Goal: Task Accomplishment & Management: Manage account settings

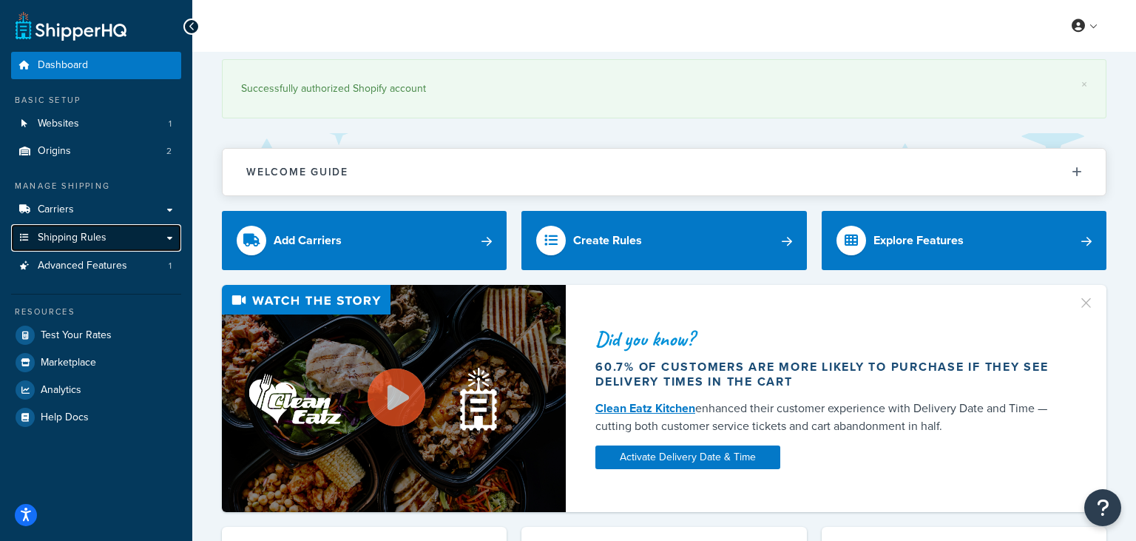
click at [129, 241] on link "Shipping Rules" at bounding box center [96, 237] width 170 height 27
click at [176, 241] on link "Shipping Rules" at bounding box center [96, 237] width 170 height 27
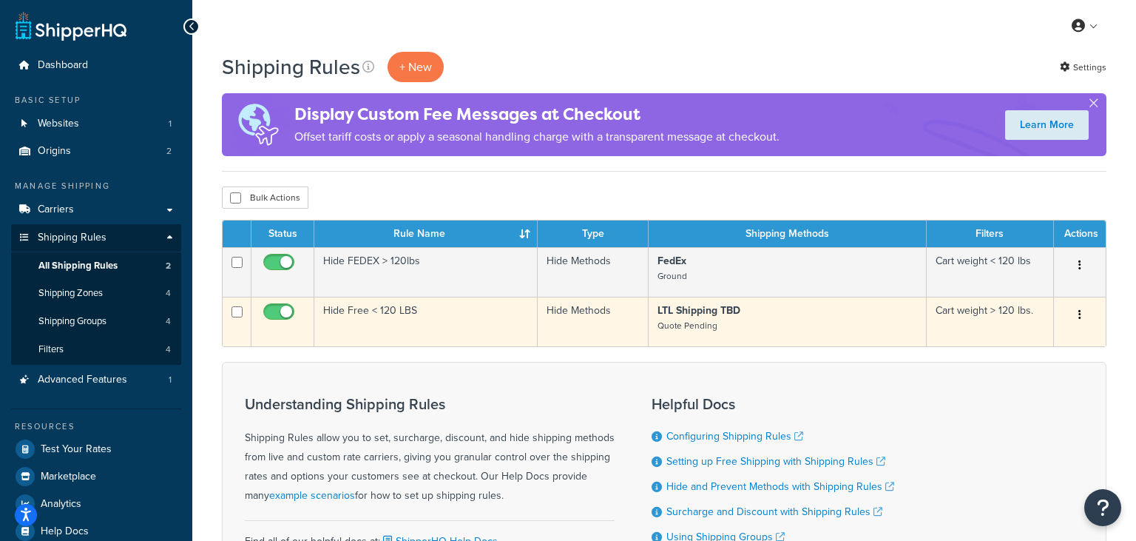
click at [469, 319] on td "Hide Free < 120 LBS" at bounding box center [425, 322] width 223 height 50
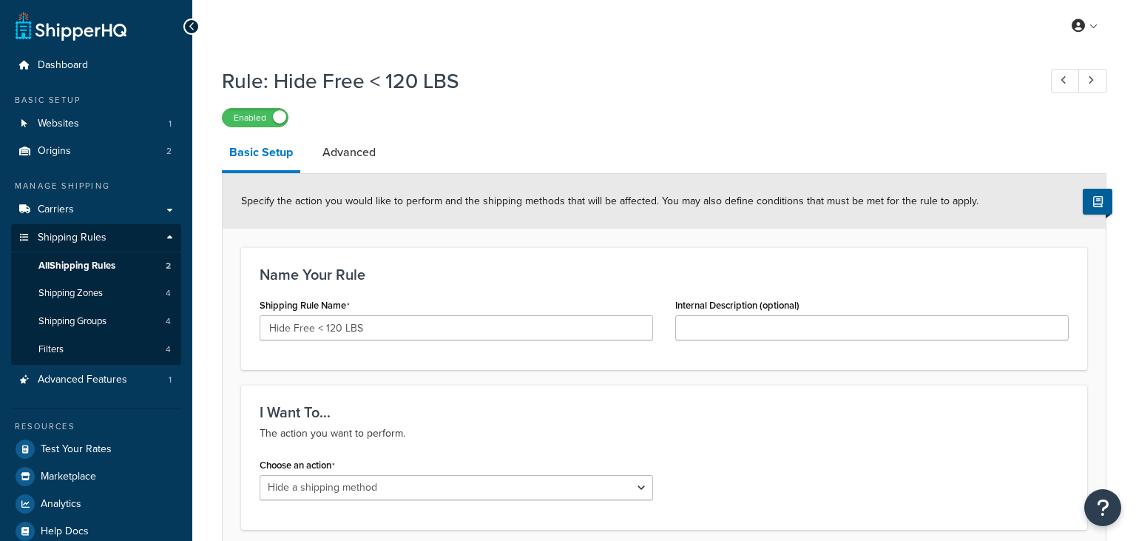
select select "HIDE"
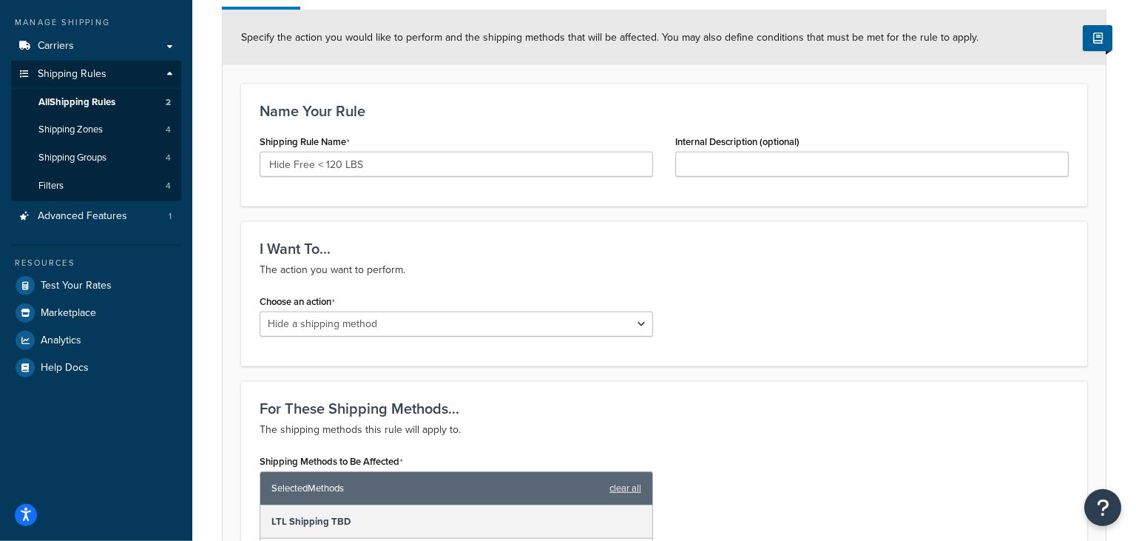
scroll to position [312, 0]
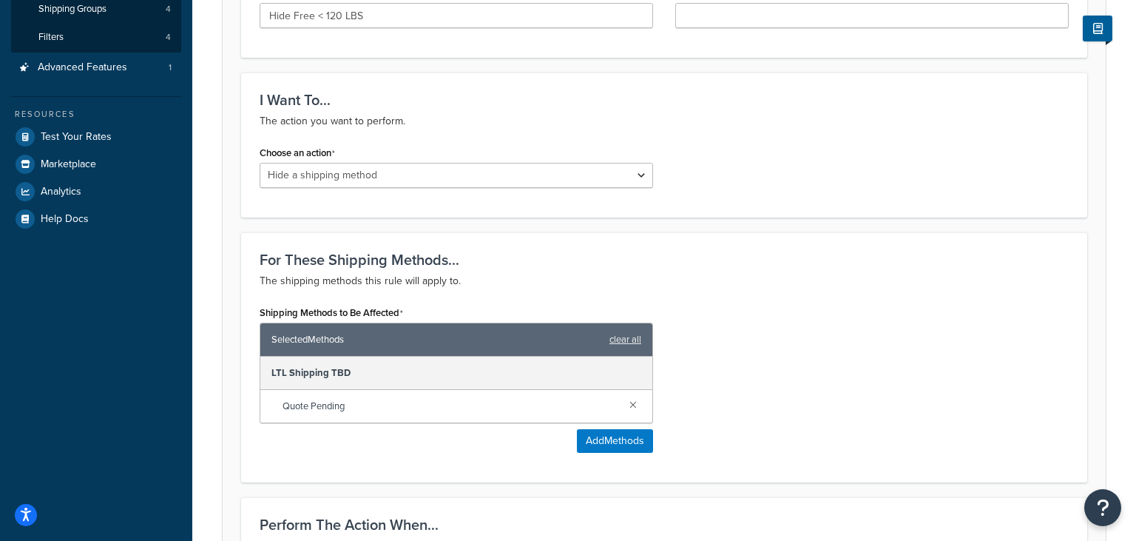
click at [582, 374] on div "LTL Shipping TBD" at bounding box center [456, 372] width 392 height 33
click at [617, 437] on button "Add Methods" at bounding box center [615, 441] width 76 height 24
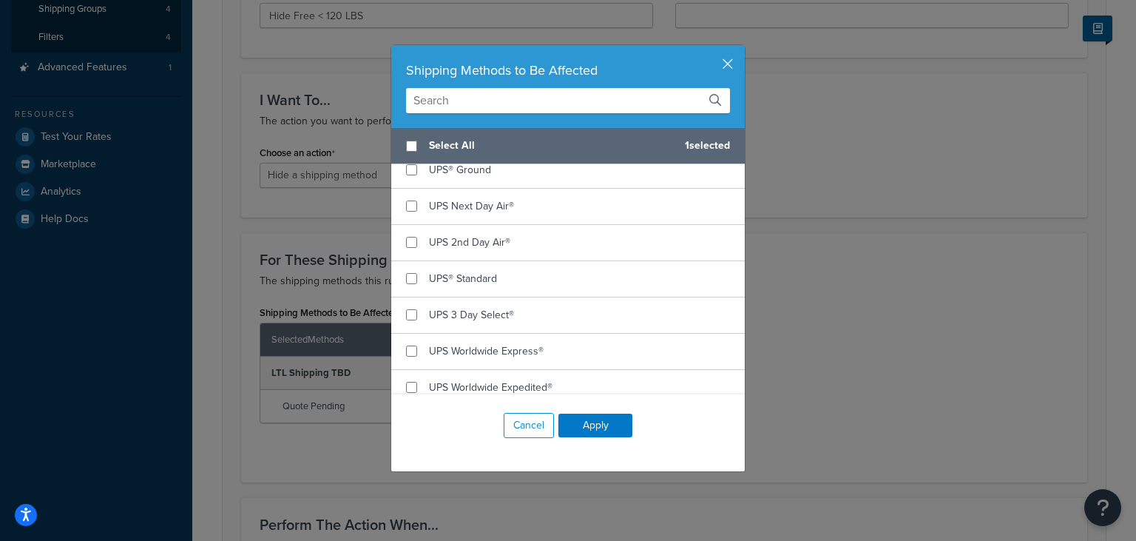
scroll to position [277, 0]
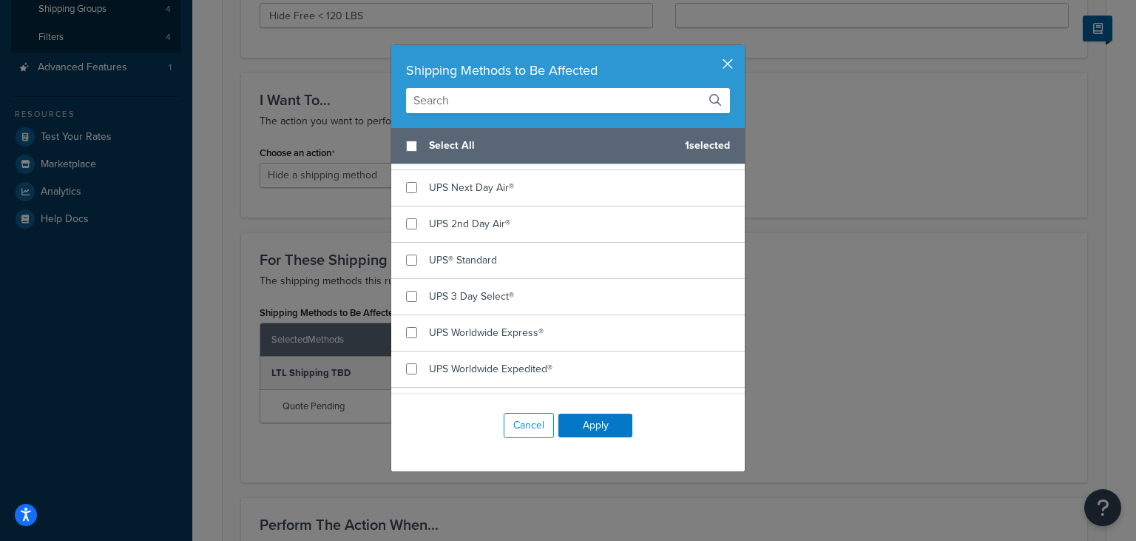
click at [741, 49] on button "button" at bounding box center [743, 47] width 4 height 4
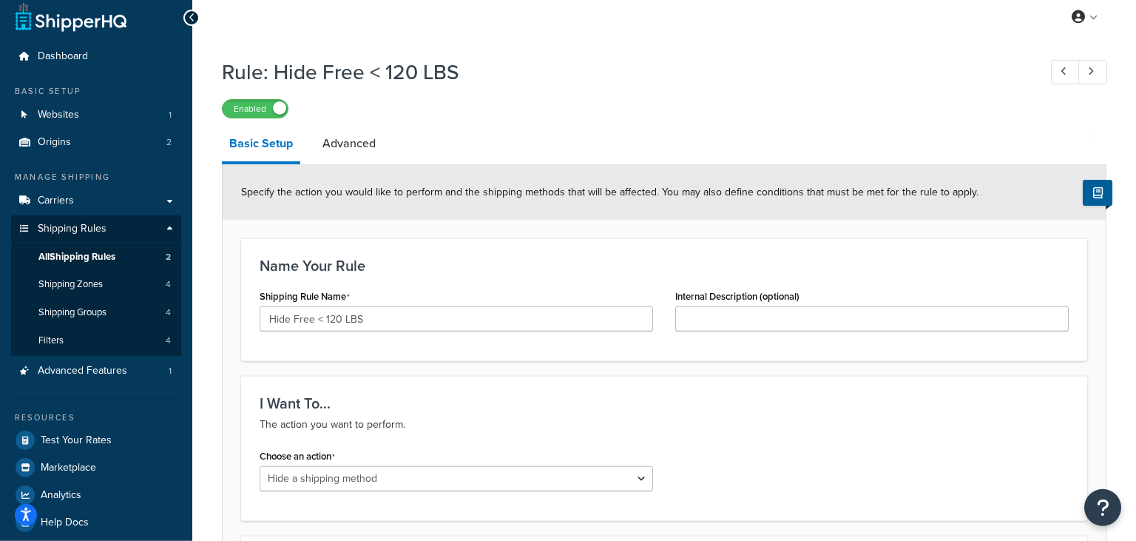
scroll to position [0, 0]
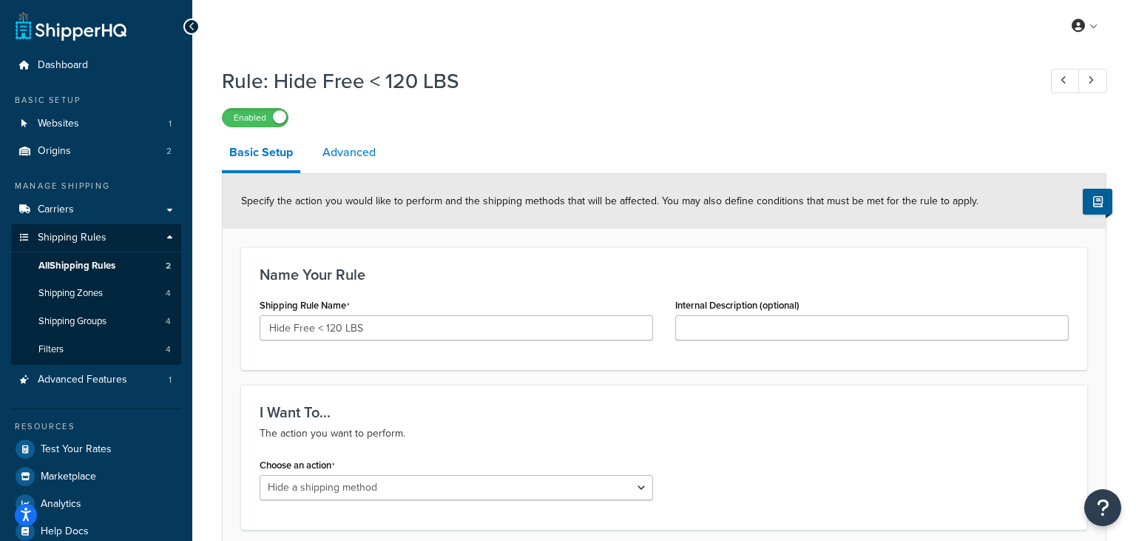
click at [367, 149] on link "Advanced" at bounding box center [349, 152] width 68 height 35
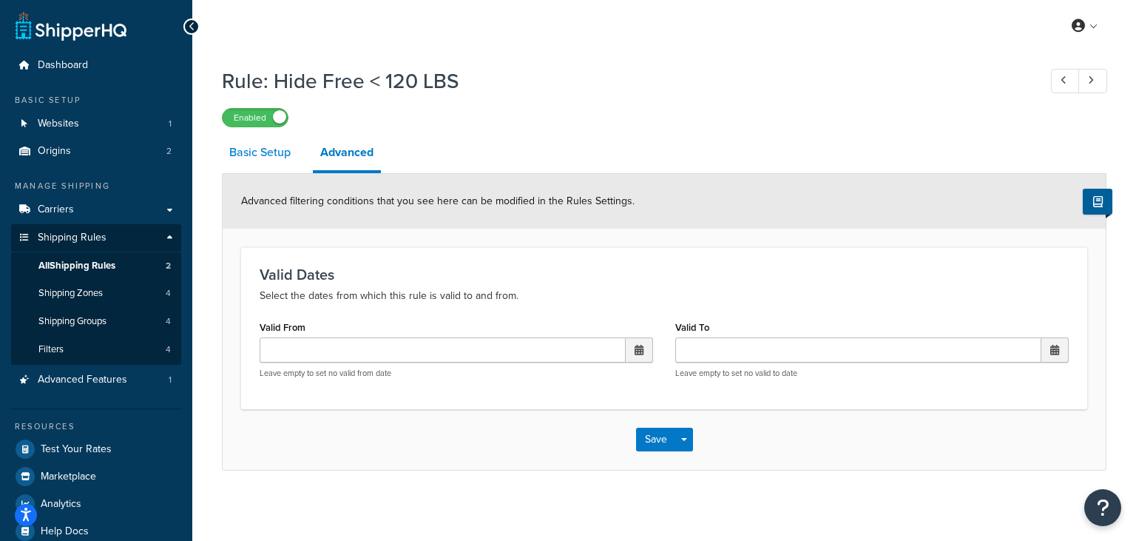
click at [247, 152] on link "Basic Setup" at bounding box center [260, 152] width 76 height 35
select select "HIDE"
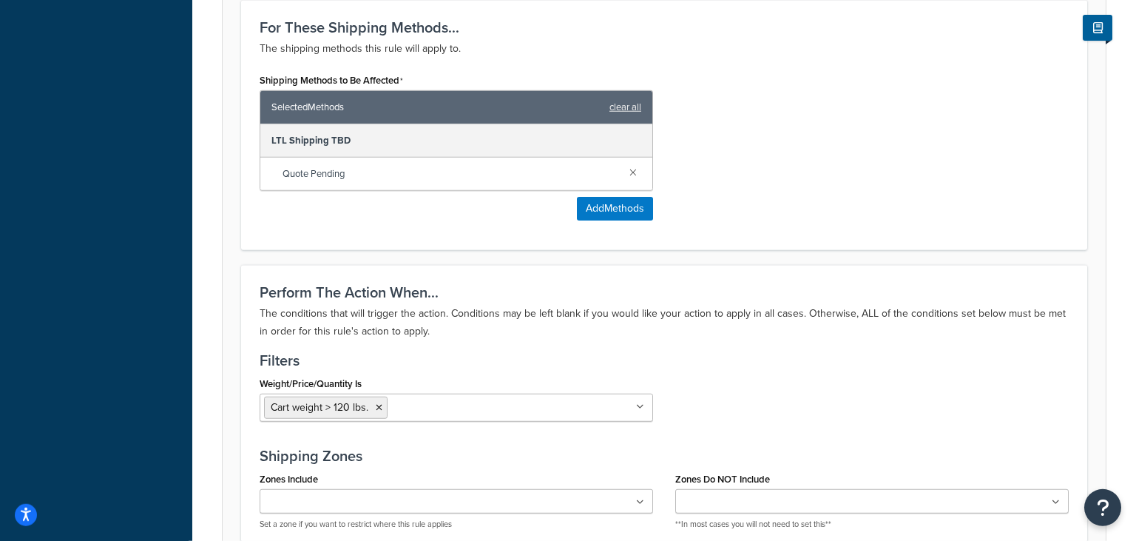
scroll to position [546, 0]
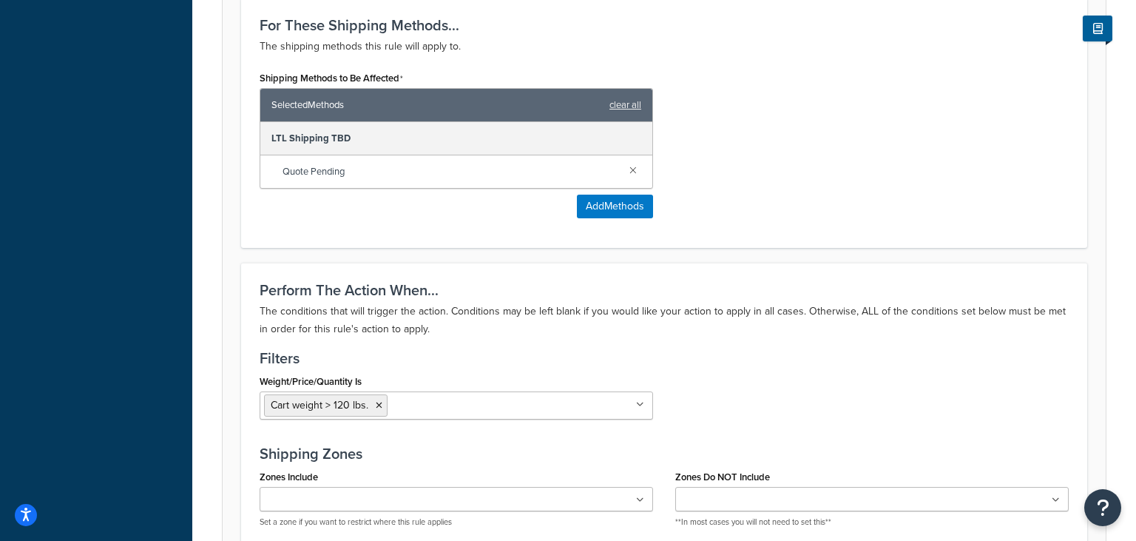
click at [511, 404] on input "Weight/Price/Quantity Is" at bounding box center [456, 404] width 131 height 16
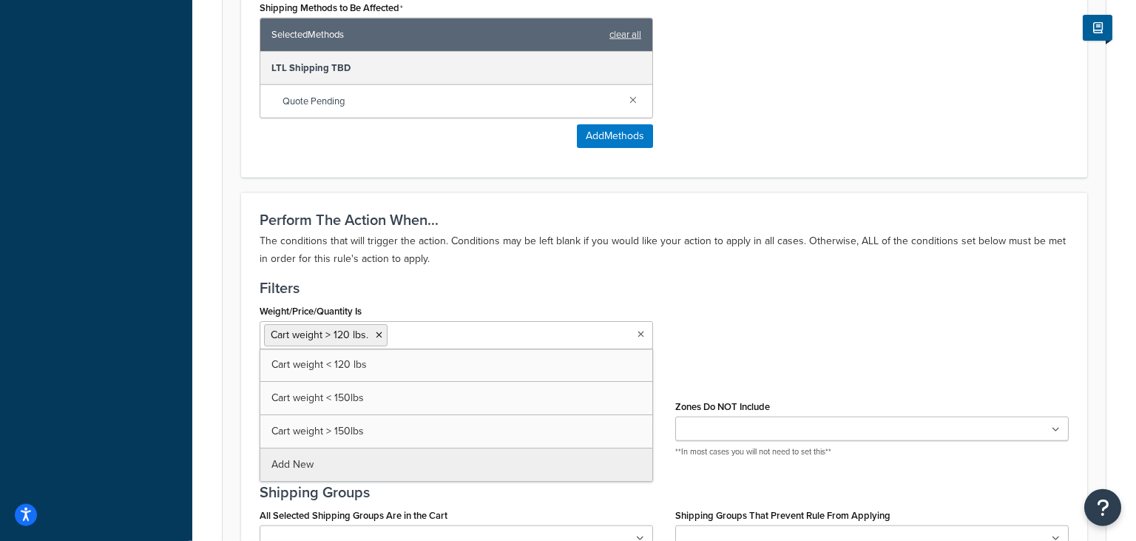
scroll to position [624, 0]
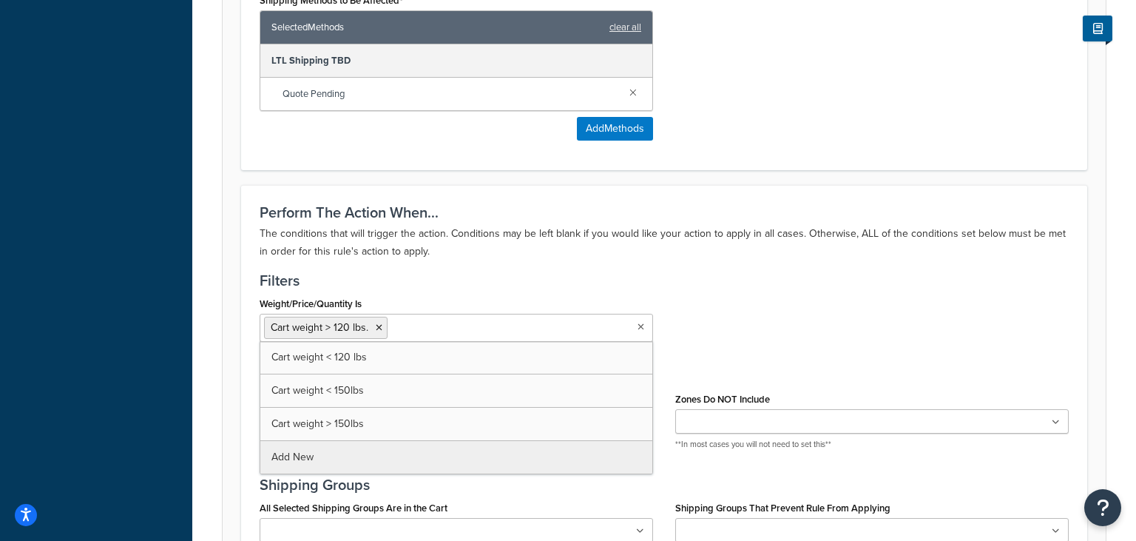
click at [680, 264] on div "Perform The Action When... The conditions that will trigger the action. Conditi…" at bounding box center [664, 430] width 846 height 490
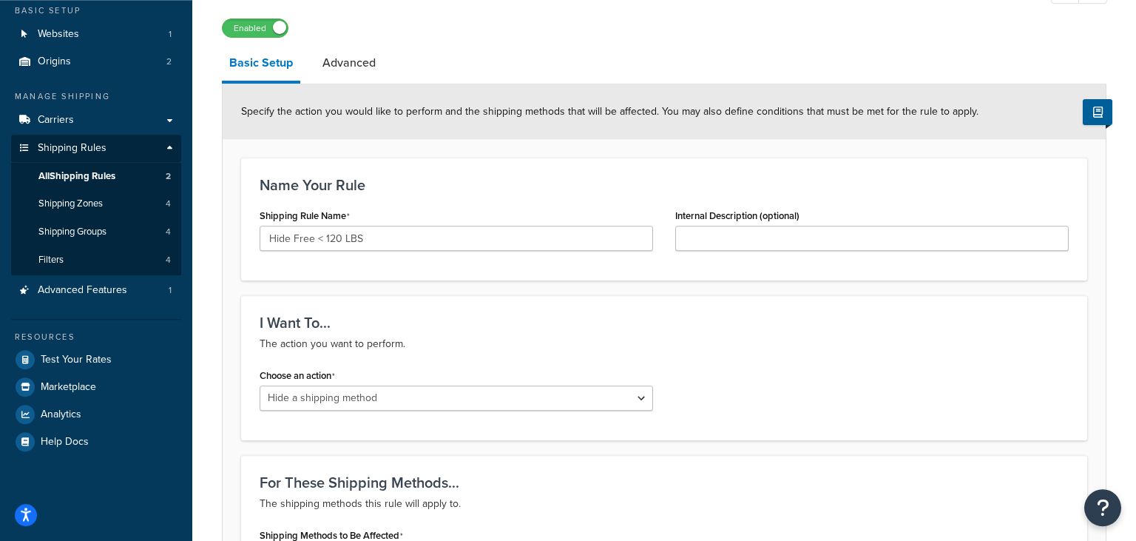
scroll to position [78, 0]
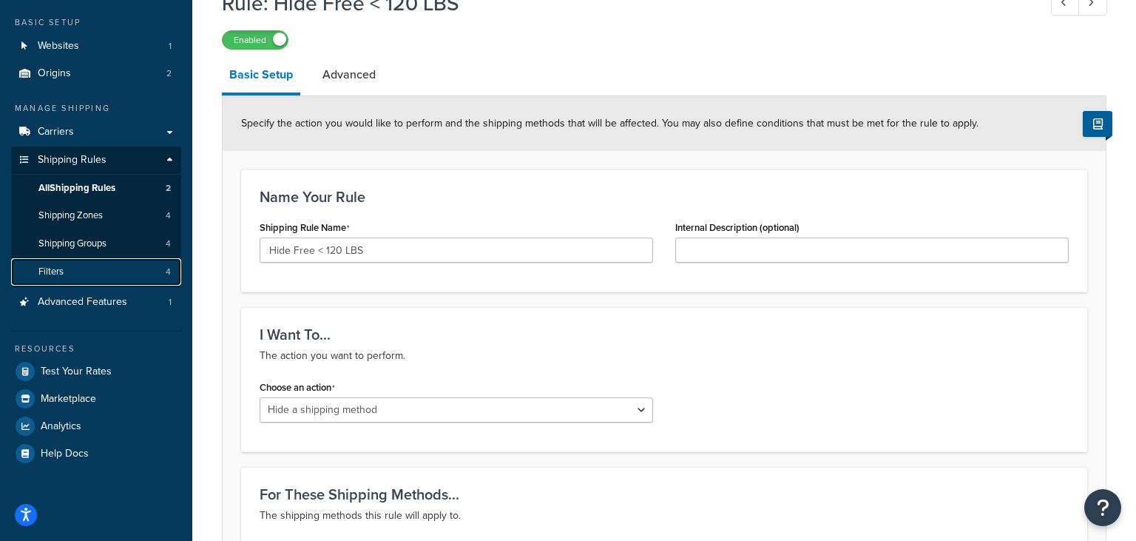
click at [47, 280] on link "Filters 4" at bounding box center [96, 271] width 170 height 27
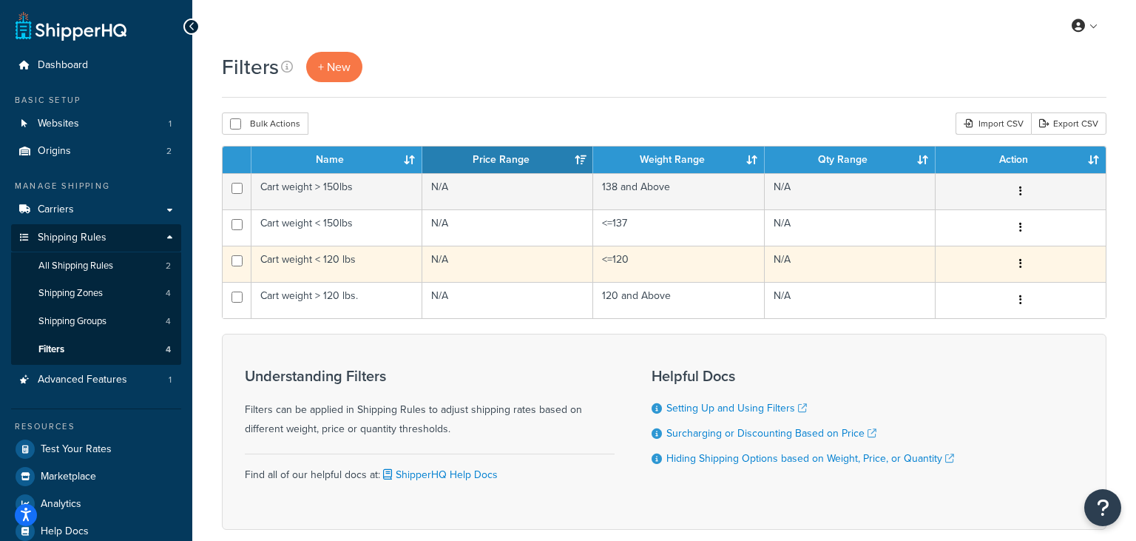
click at [349, 253] on td "Cart weight < 120 lbs" at bounding box center [336, 263] width 171 height 36
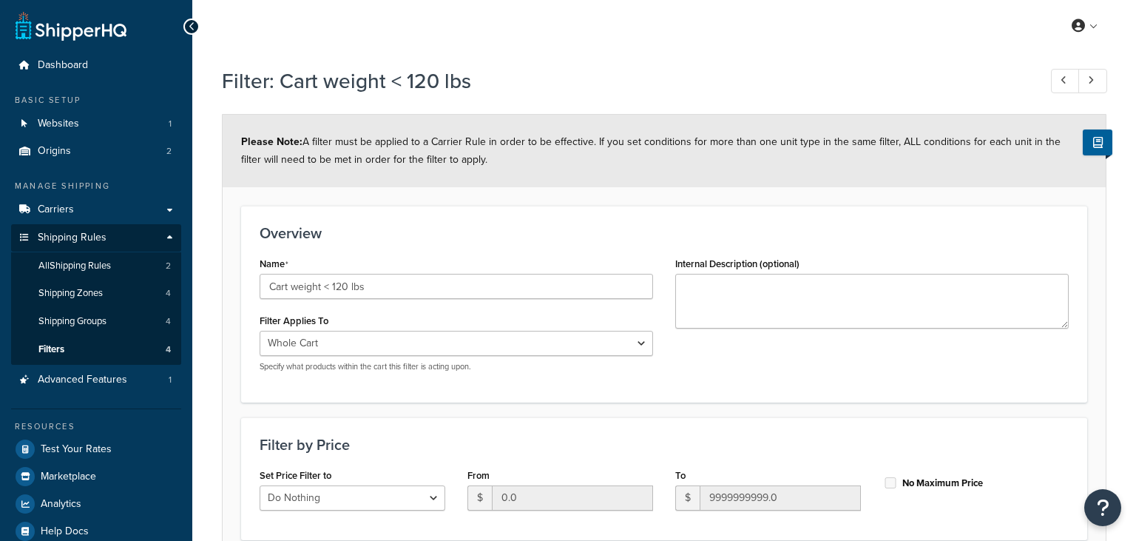
select select "range"
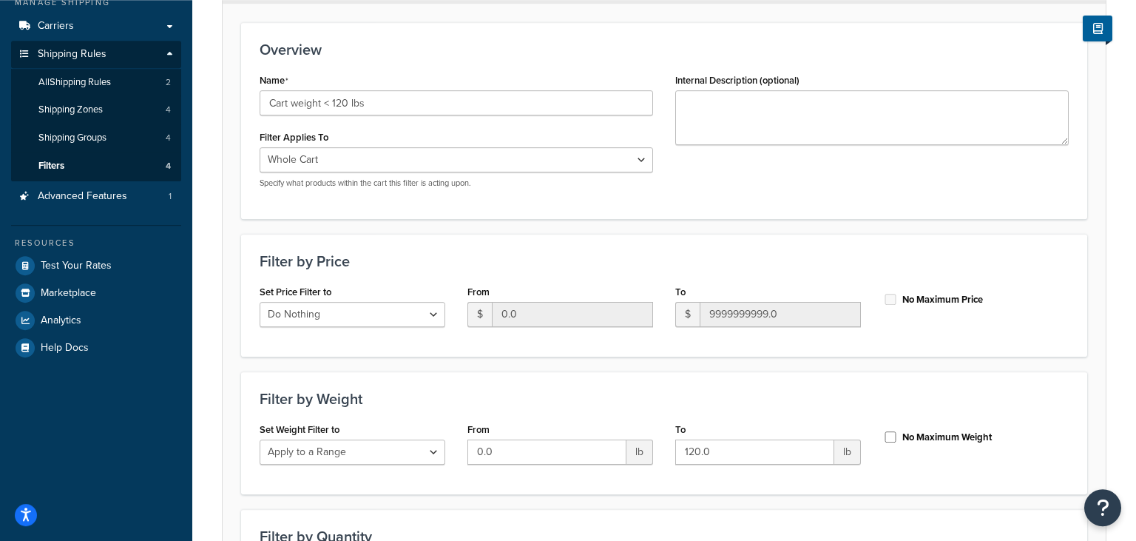
scroll to position [312, 0]
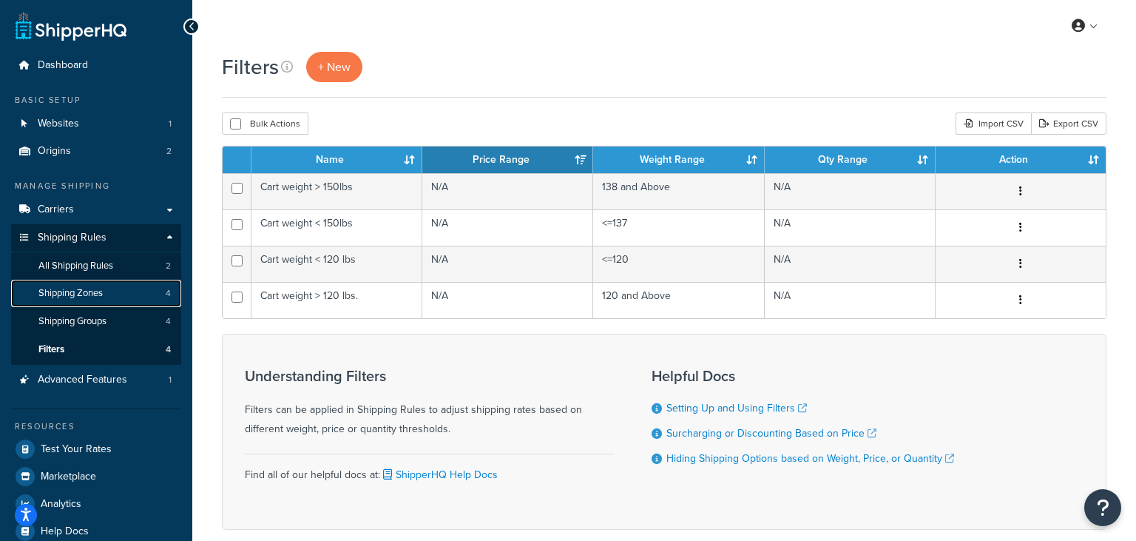
click at [105, 302] on link "Shipping Zones 4" at bounding box center [96, 293] width 170 height 27
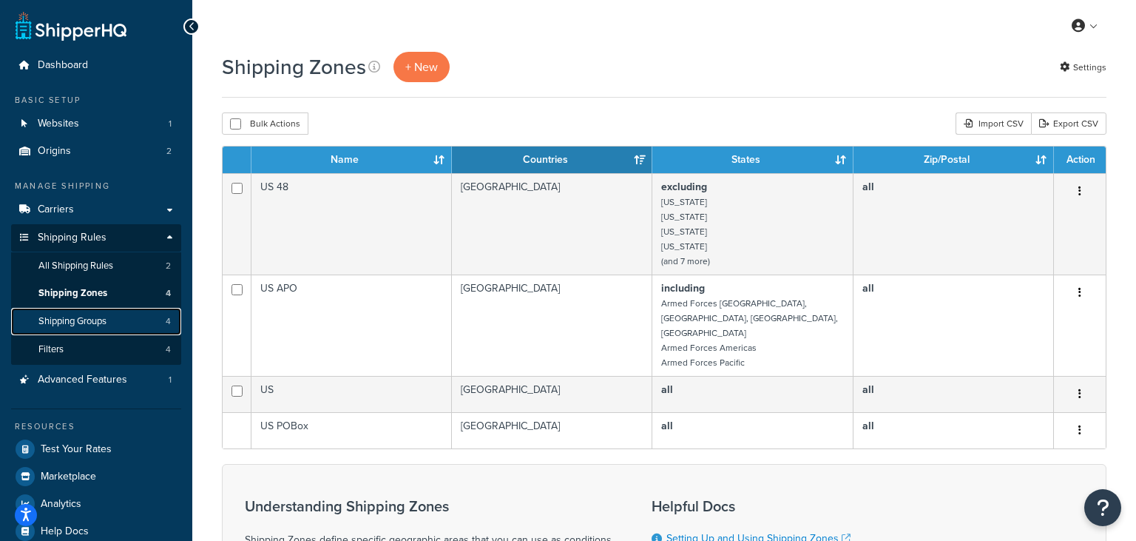
click at [123, 327] on link "Shipping Groups 4" at bounding box center [96, 321] width 170 height 27
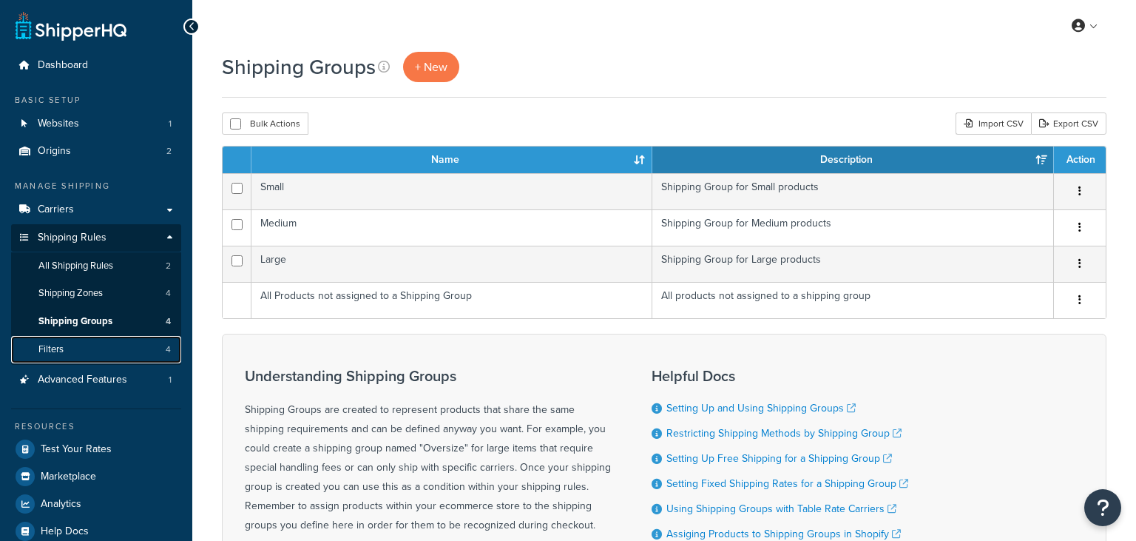
click at [111, 342] on link "Filters 4" at bounding box center [96, 349] width 170 height 27
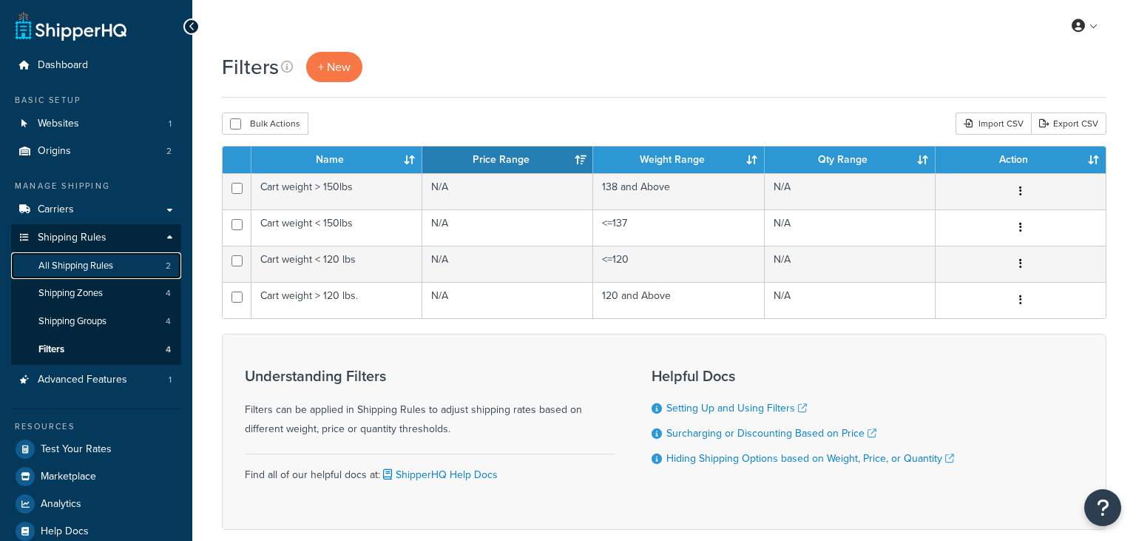
click at [103, 272] on span "All Shipping Rules" at bounding box center [75, 266] width 75 height 13
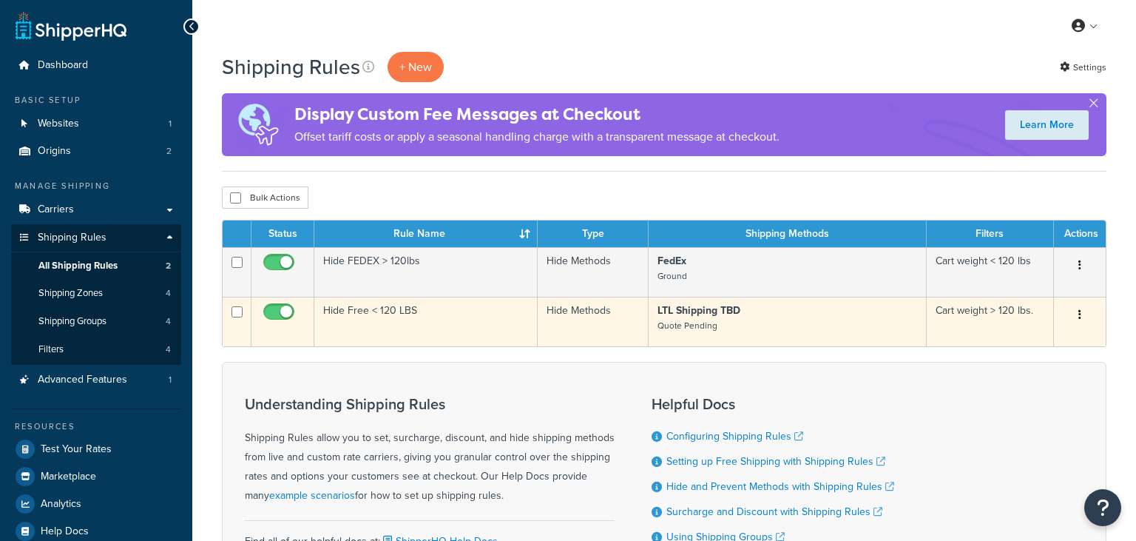
click at [359, 310] on td "Hide Free < 120 LBS" at bounding box center [425, 322] width 223 height 50
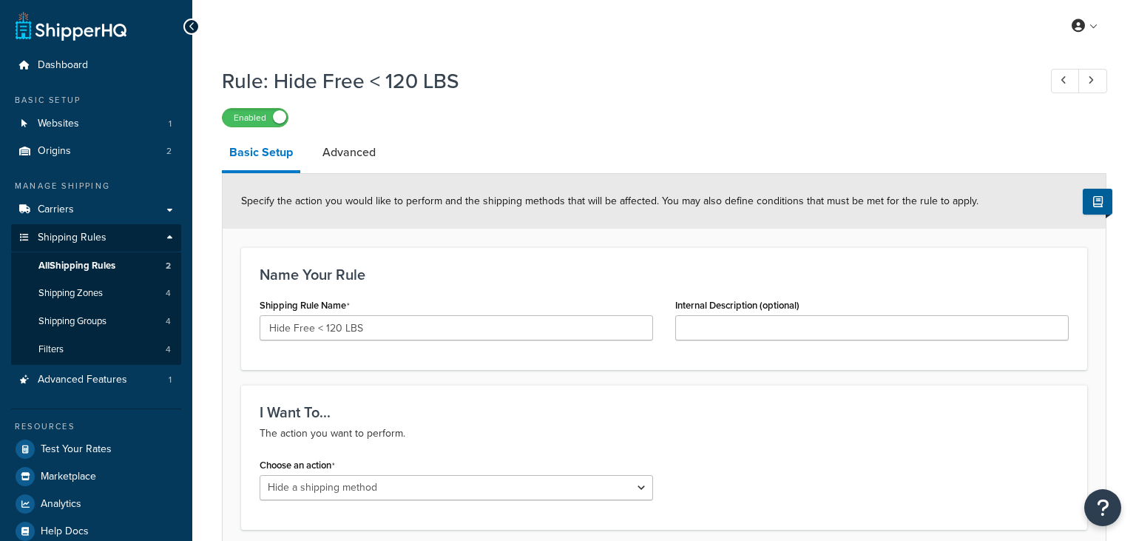
select select "HIDE"
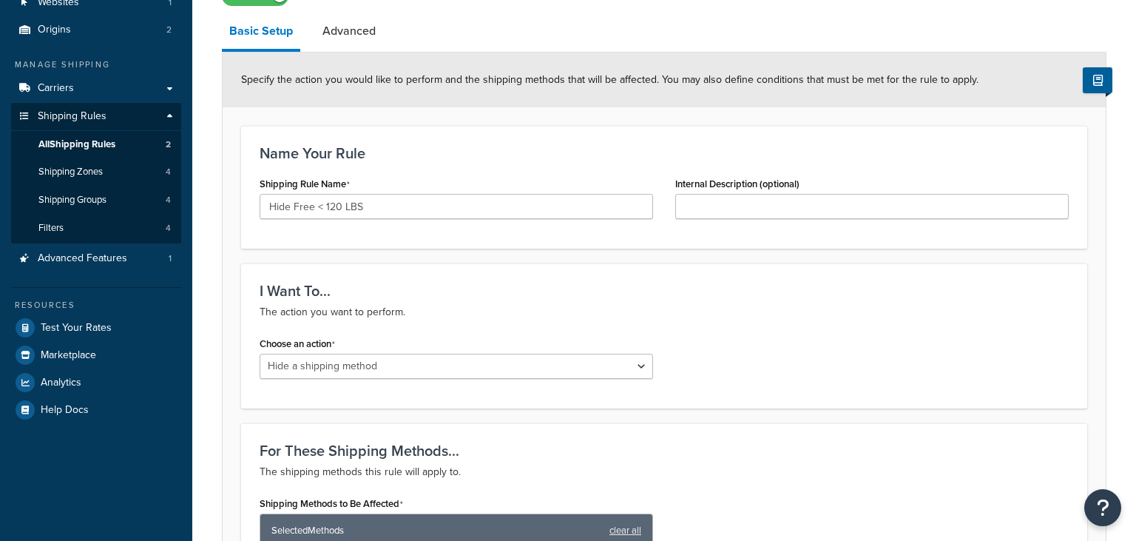
scroll to position [156, 0]
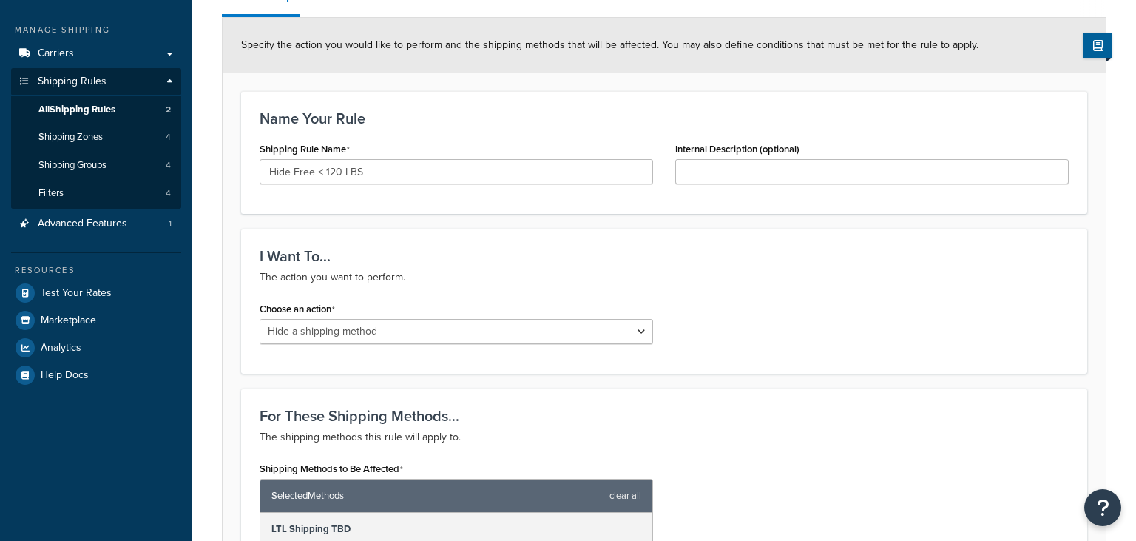
click at [510, 274] on p "The action you want to perform." at bounding box center [664, 277] width 809 height 18
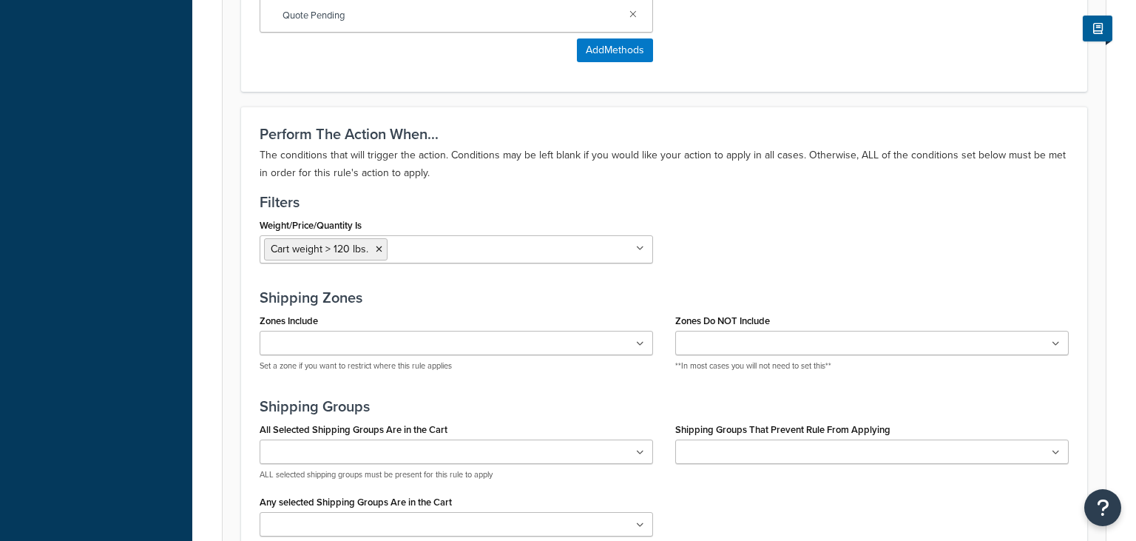
scroll to position [468, 0]
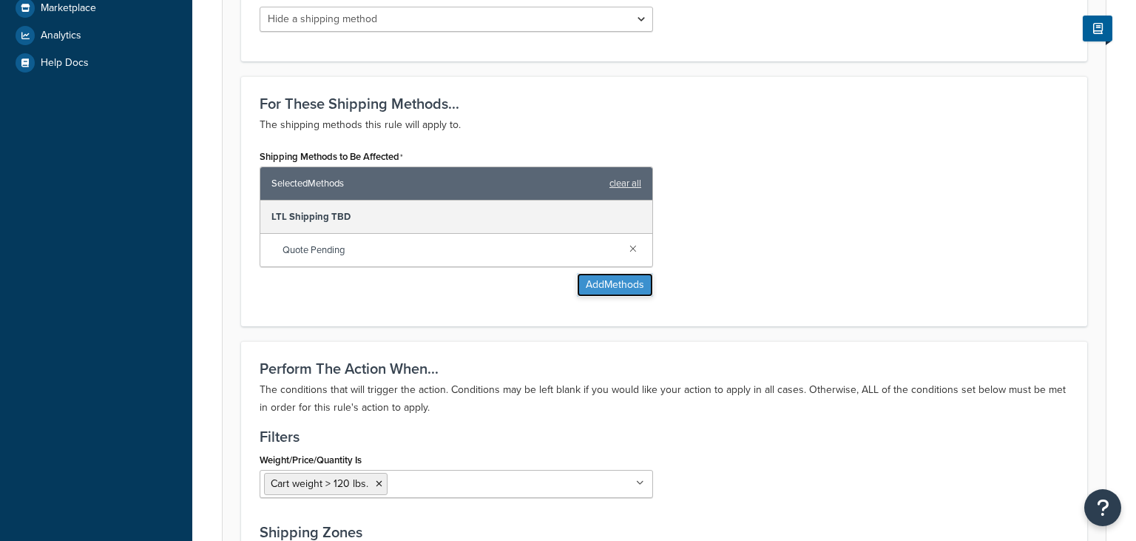
click at [623, 293] on button "Add Methods" at bounding box center [615, 285] width 76 height 24
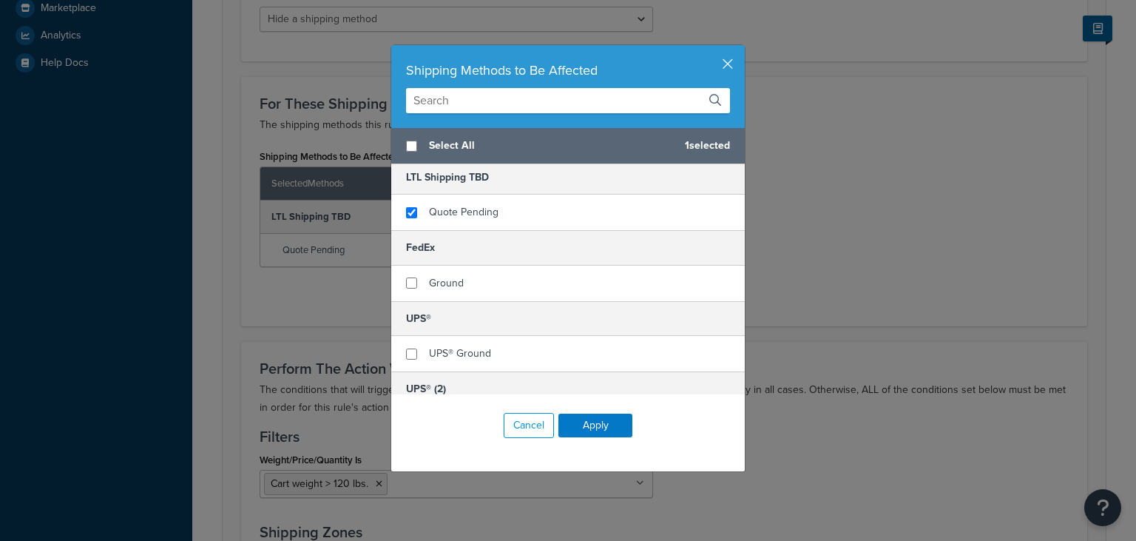
scroll to position [0, 0]
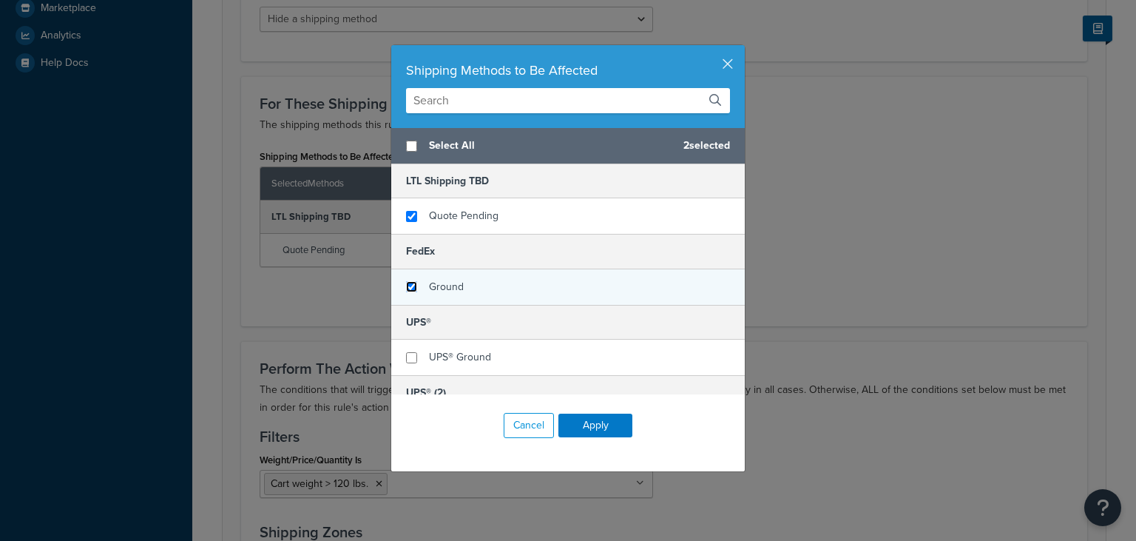
click at [414, 288] on input "checkbox" at bounding box center [411, 286] width 11 height 11
checkbox input "true"
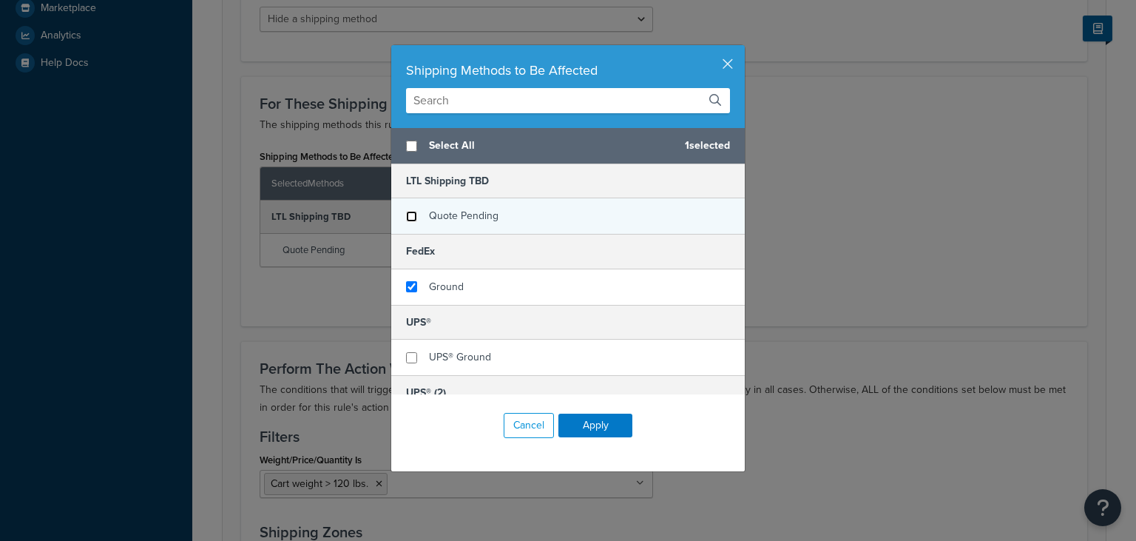
click at [413, 214] on input "checkbox" at bounding box center [411, 216] width 11 height 11
checkbox input "false"
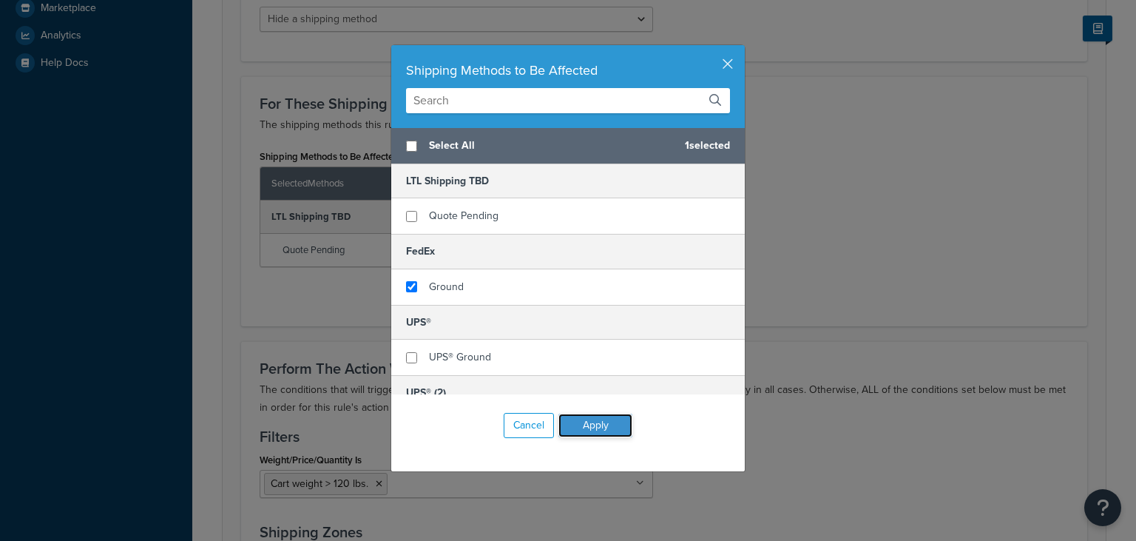
click at [588, 419] on button "Apply" at bounding box center [595, 425] width 74 height 24
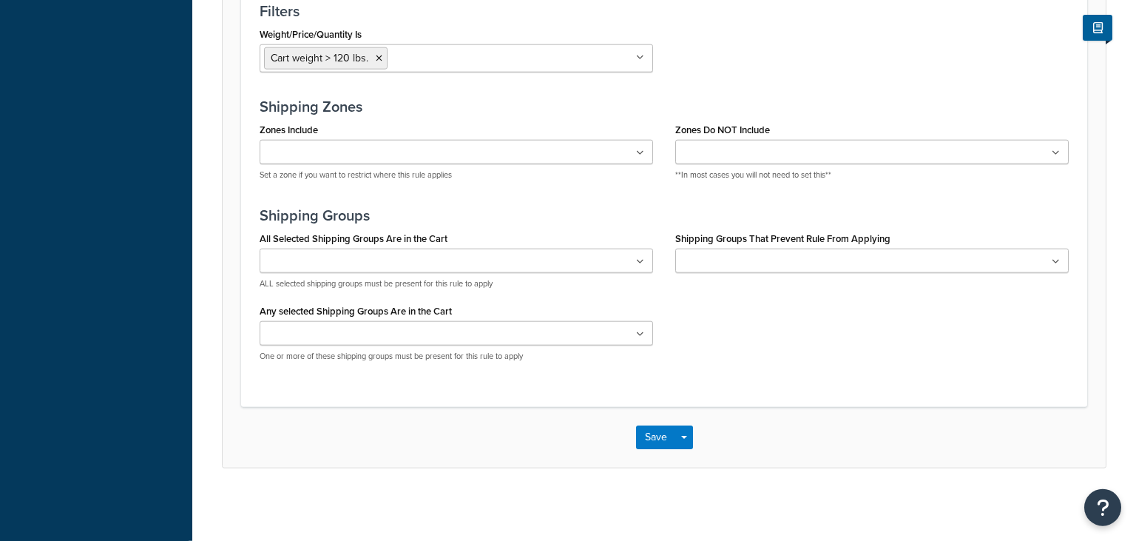
scroll to position [893, 0]
click at [670, 441] on button "Save" at bounding box center [656, 437] width 40 height 24
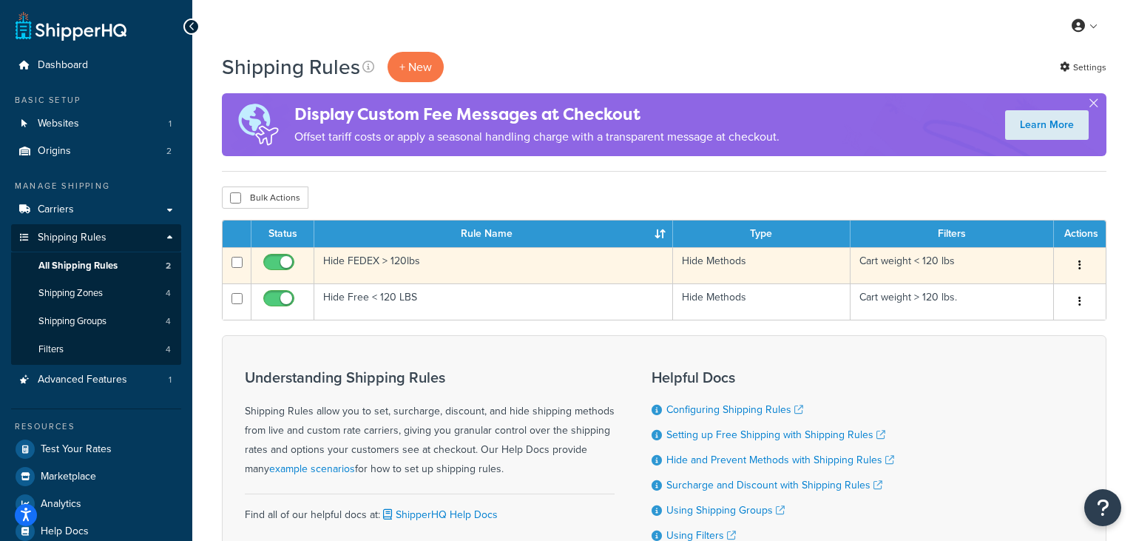
click at [353, 265] on td "Hide FEDEX > 120lbs" at bounding box center [493, 265] width 359 height 36
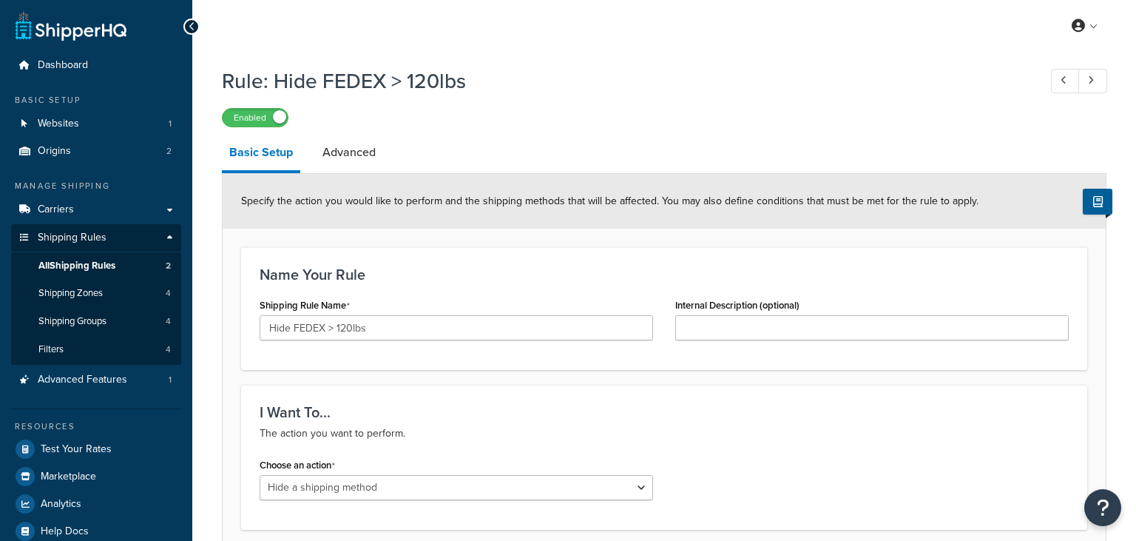
select select "HIDE"
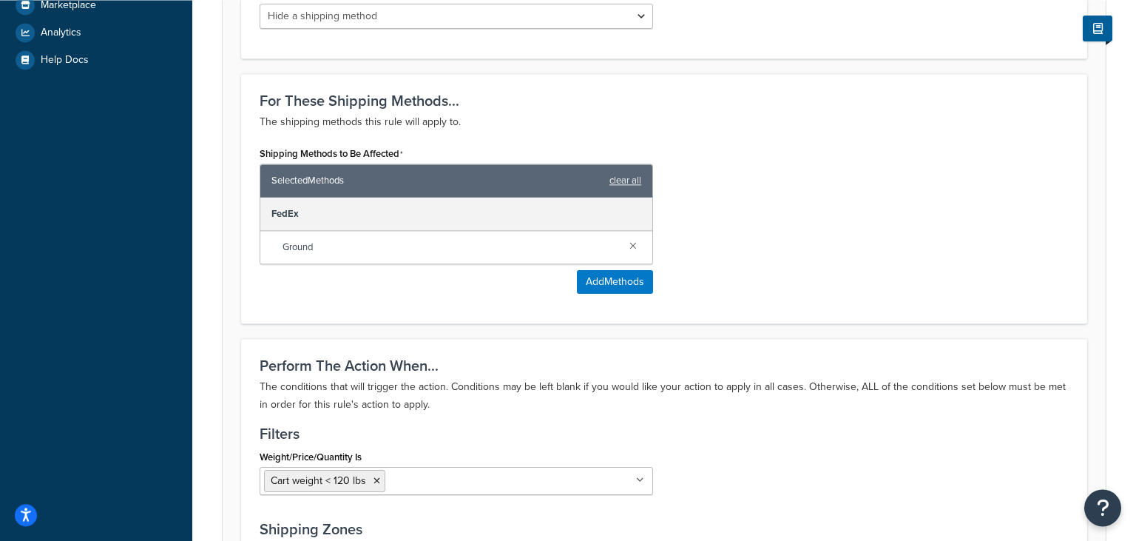
scroll to position [468, 0]
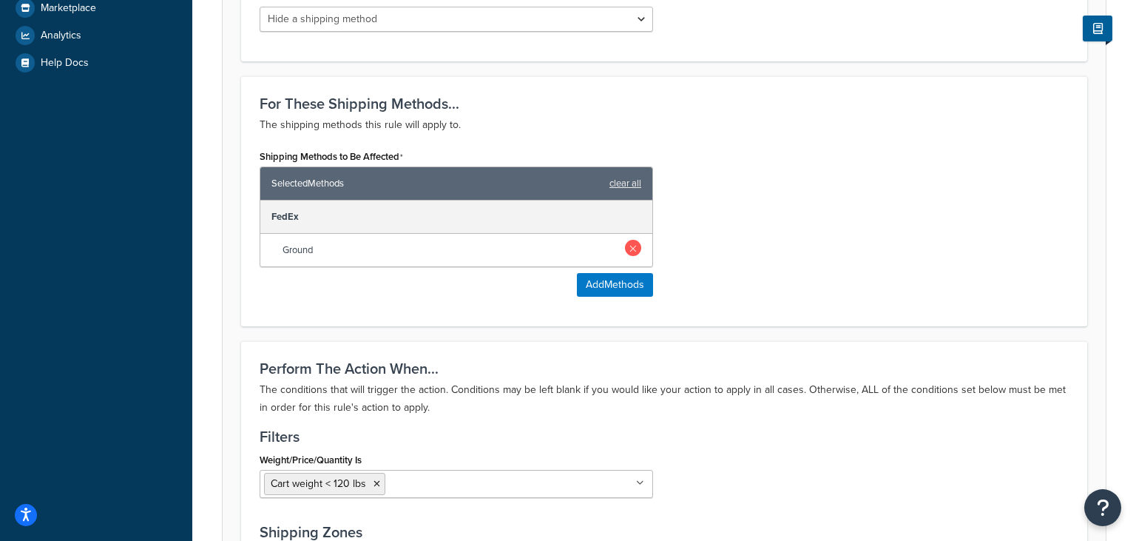
click at [631, 251] on link at bounding box center [633, 248] width 16 height 16
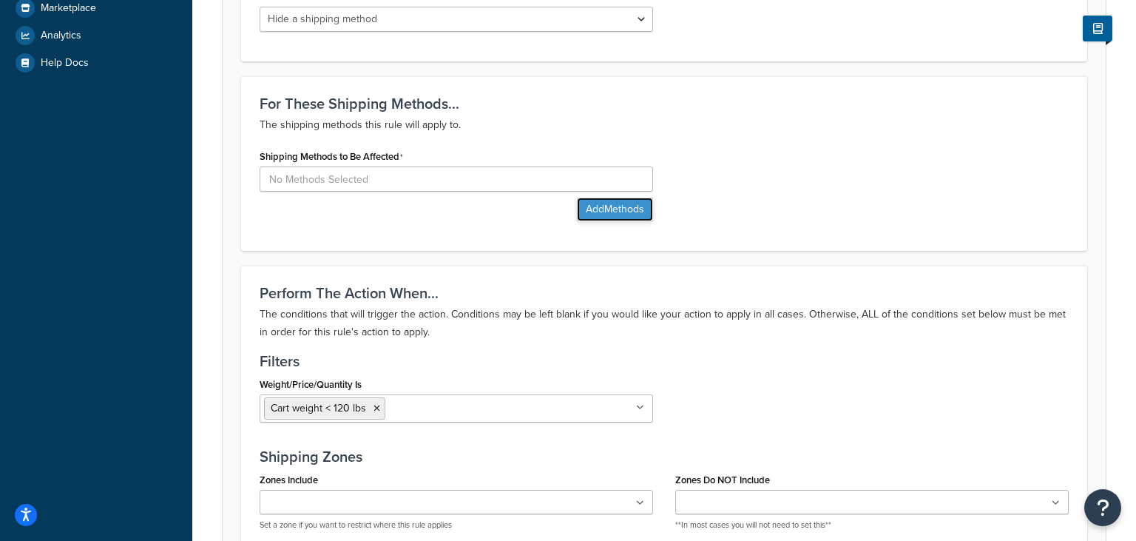
click at [597, 214] on button "Add Methods" at bounding box center [615, 209] width 76 height 24
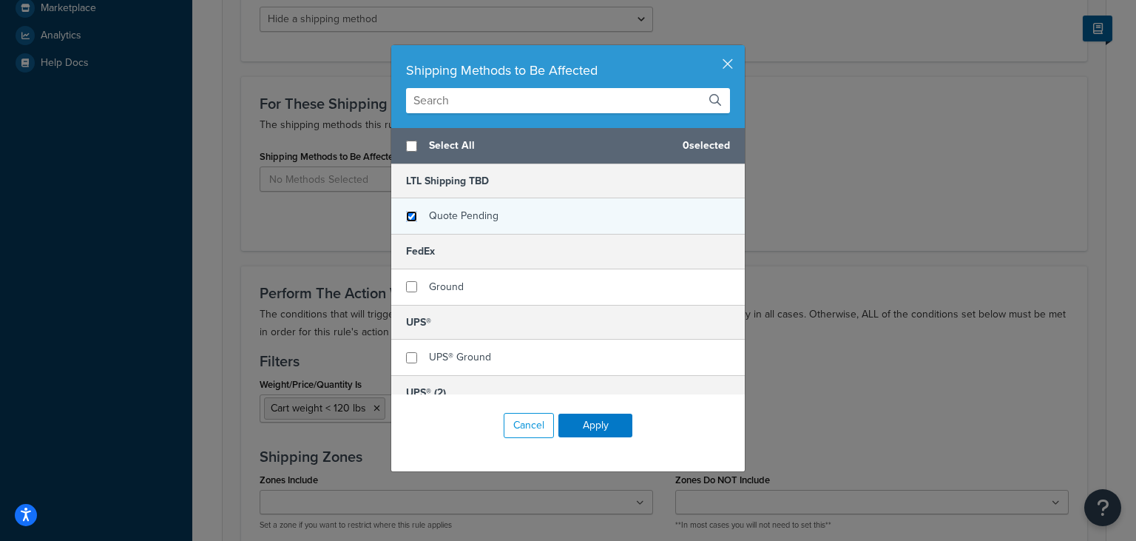
click at [408, 214] on input "checkbox" at bounding box center [411, 216] width 11 height 11
checkbox input "true"
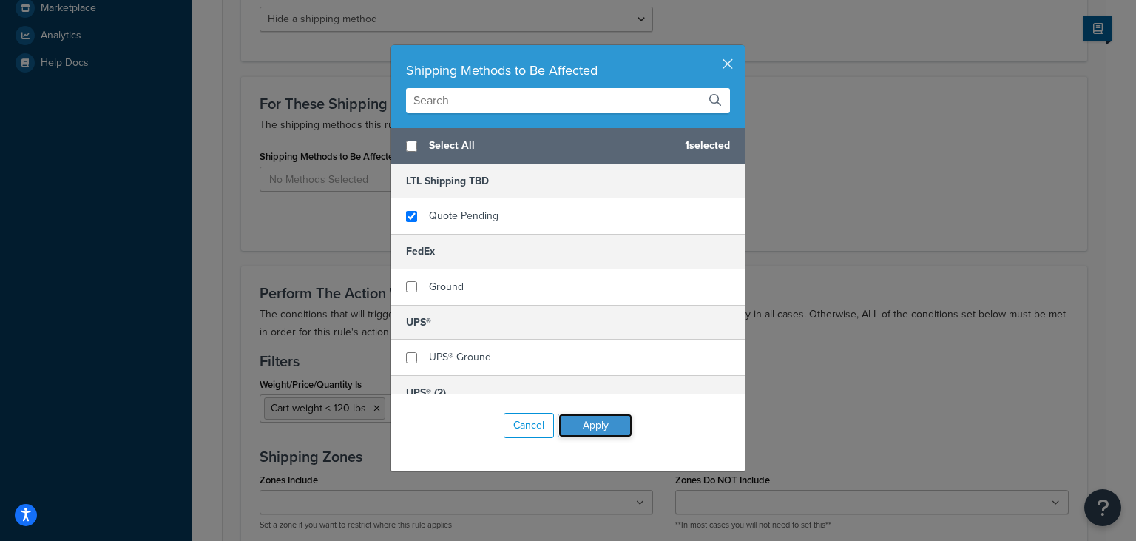
click at [580, 420] on button "Apply" at bounding box center [595, 425] width 74 height 24
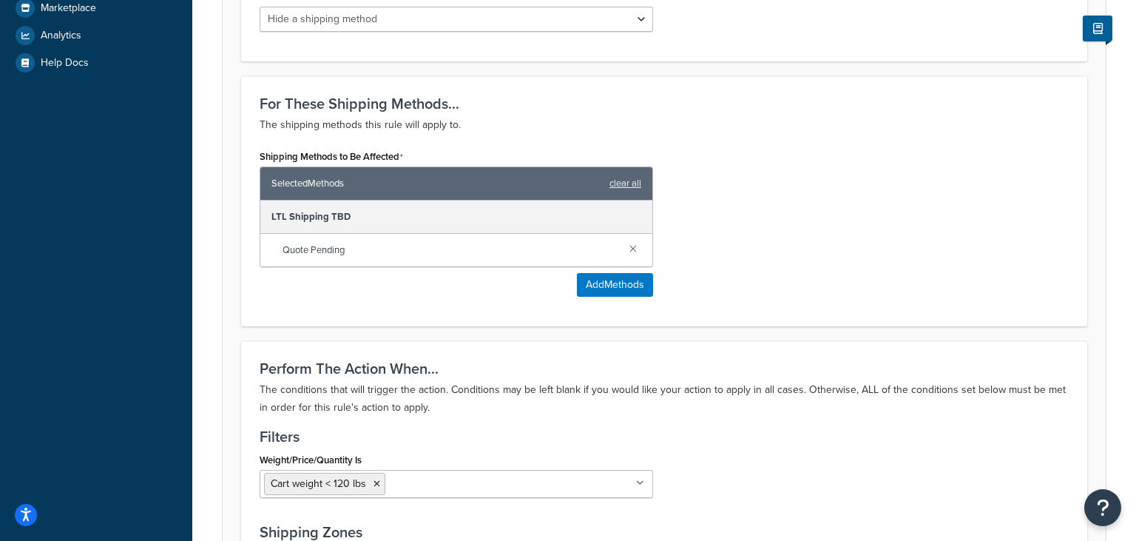
scroll to position [893, 0]
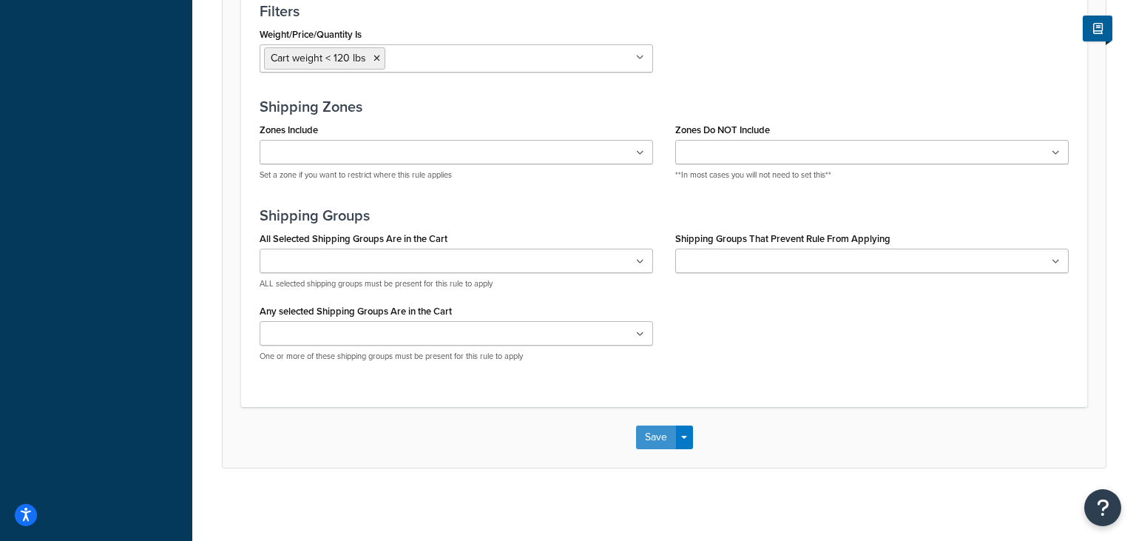
click at [660, 443] on button "Save" at bounding box center [656, 437] width 40 height 24
